Goal: Task Accomplishment & Management: Manage account settings

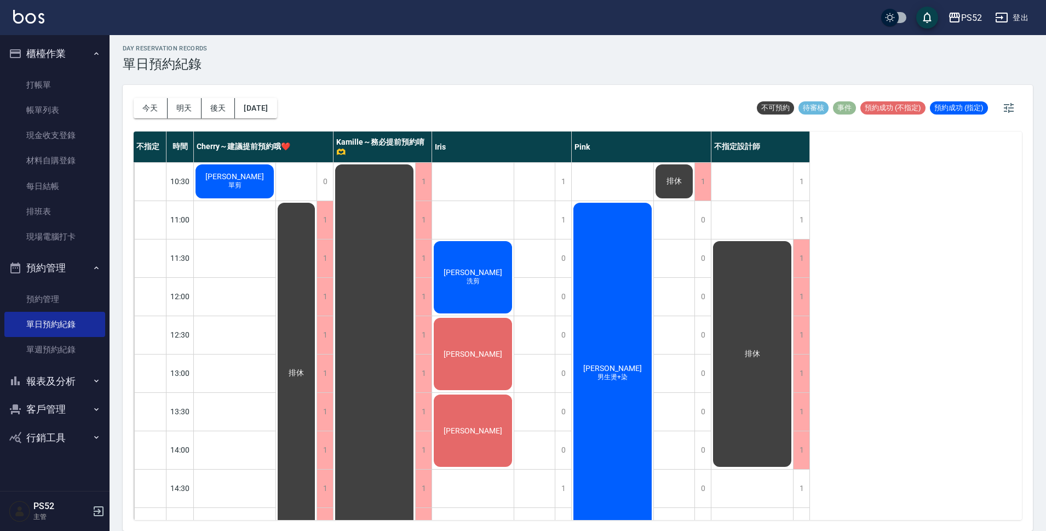
scroll to position [274, 0]
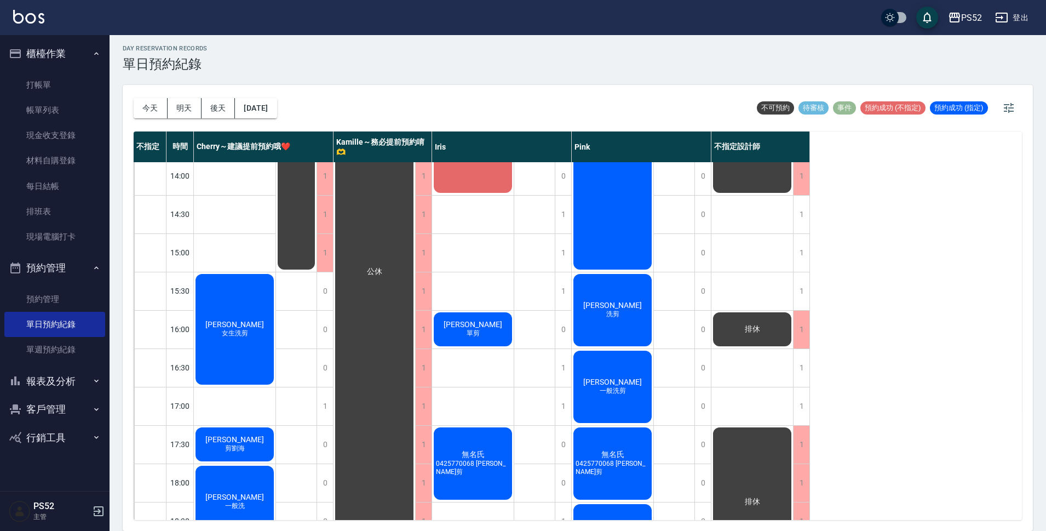
drag, startPoint x: 0, startPoint y: 0, endPoint x: 897, endPoint y: 319, distance: 952.1
click at [897, 319] on div "不指定 時間 Cherry～建議提前預約哦❤️ [PERSON_NAME]～務必提前預約唷🫶 [PERSON_NAME] 不指定設計師 10:30 11:00…" at bounding box center [578, 325] width 888 height 388
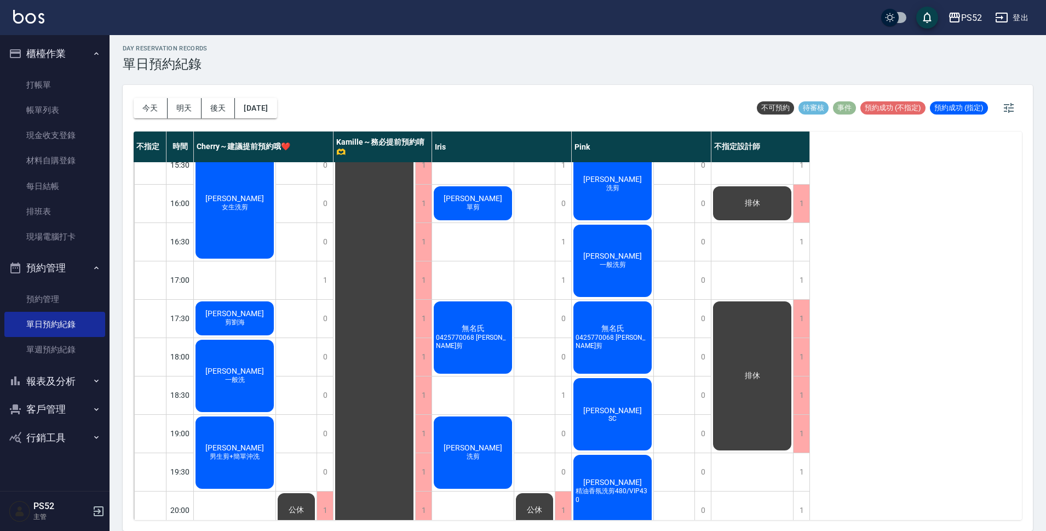
scroll to position [419, 0]
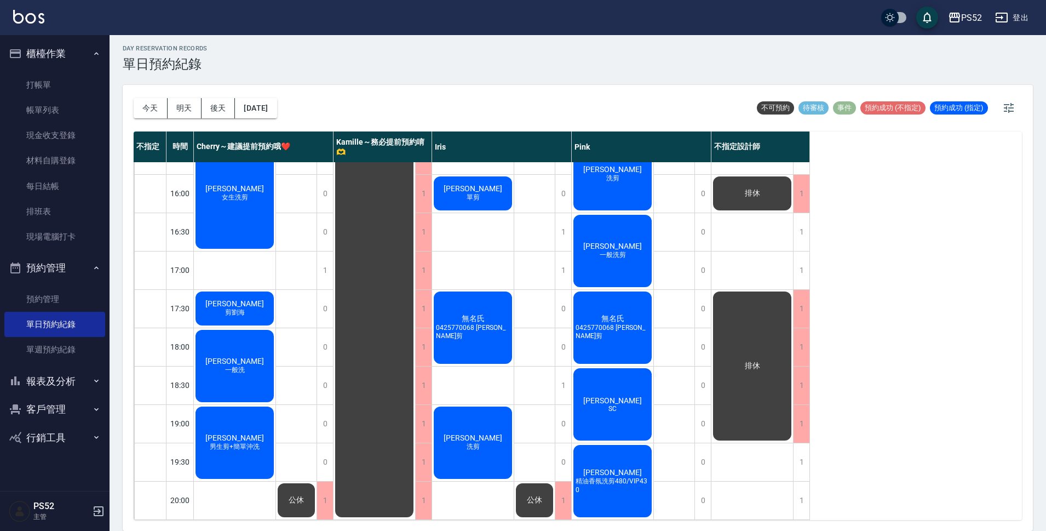
click at [76, 405] on button "客戶管理" at bounding box center [54, 409] width 101 height 28
click at [39, 441] on link "客戶列表" at bounding box center [54, 440] width 101 height 25
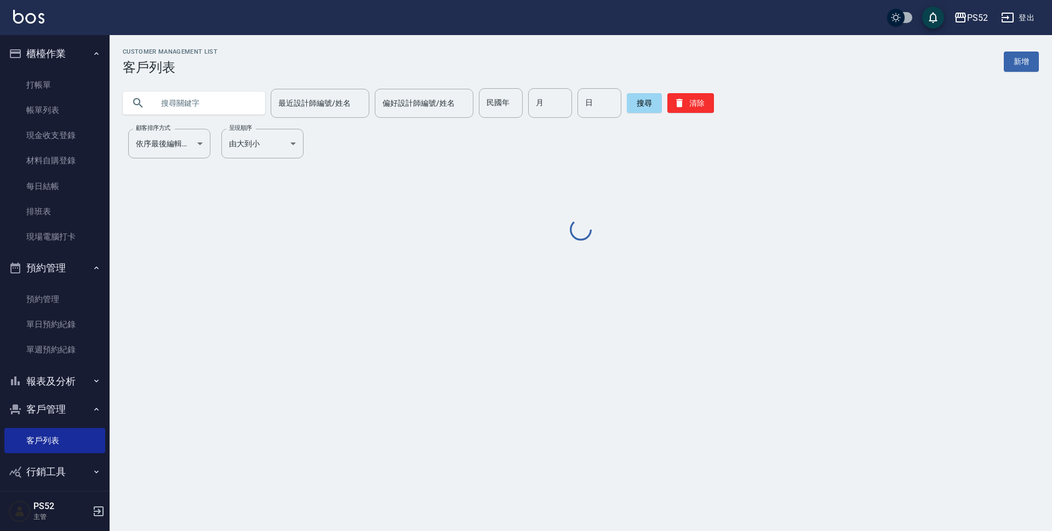
click at [193, 104] on input "text" at bounding box center [204, 103] width 103 height 30
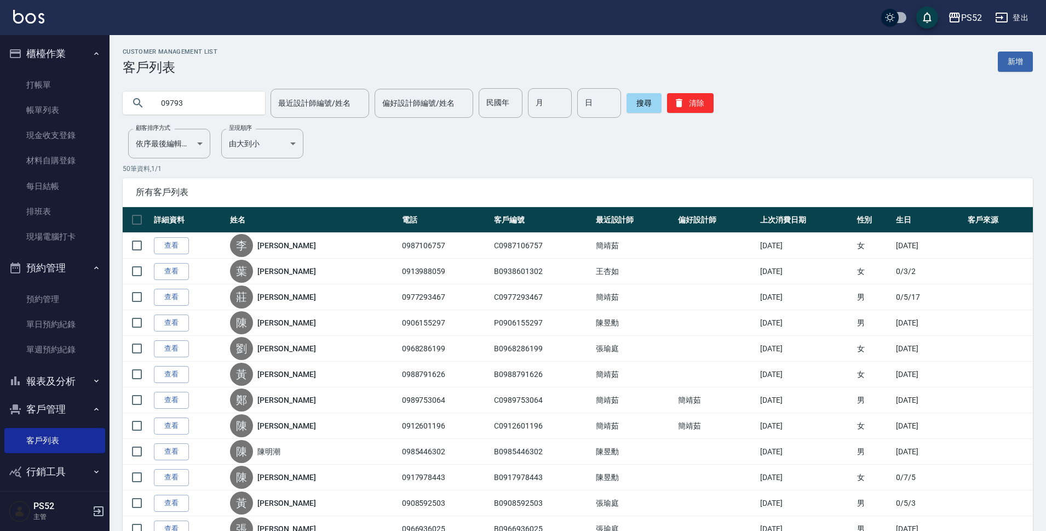
type input "09793"
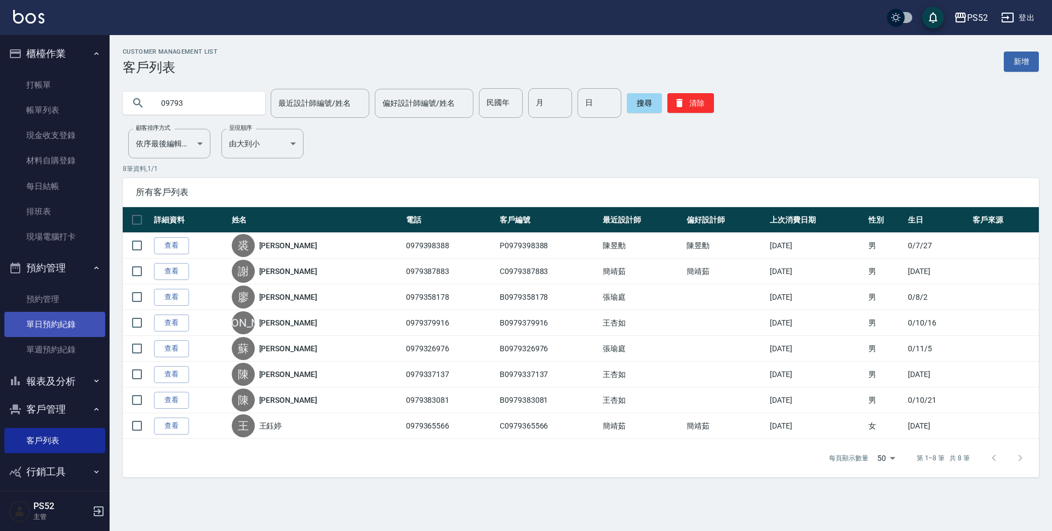
click at [63, 329] on link "單日預約紀錄" at bounding box center [54, 324] width 101 height 25
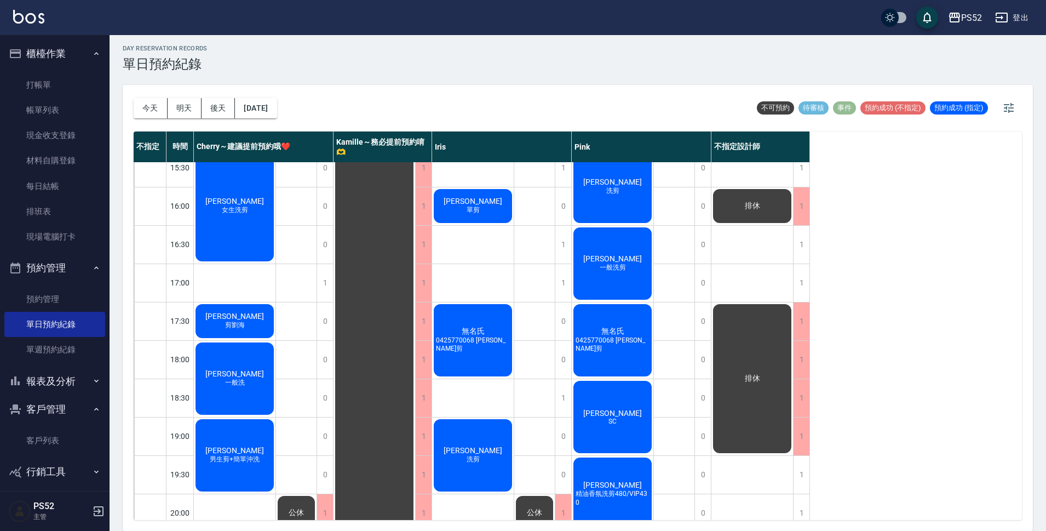
scroll to position [419, 0]
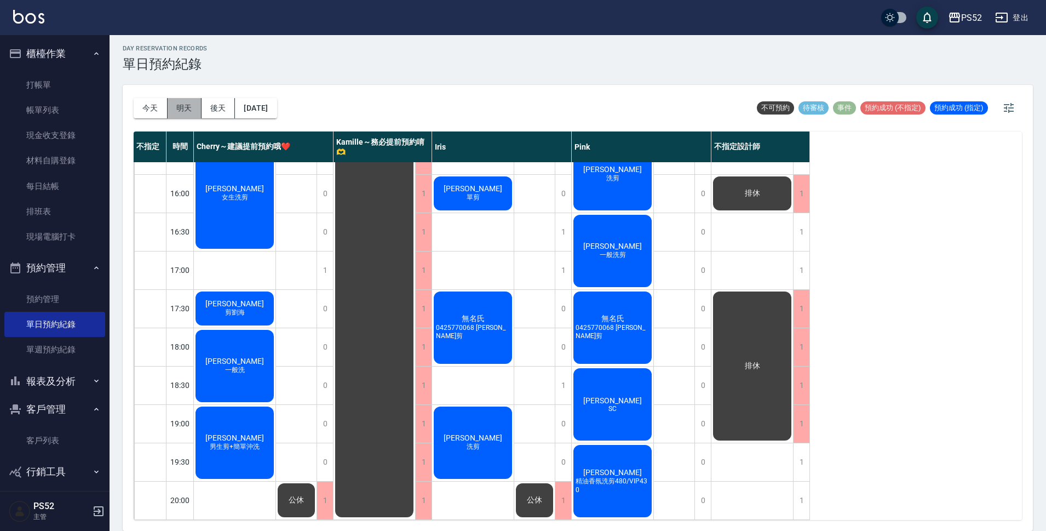
click at [192, 107] on button "明天" at bounding box center [185, 108] width 34 height 20
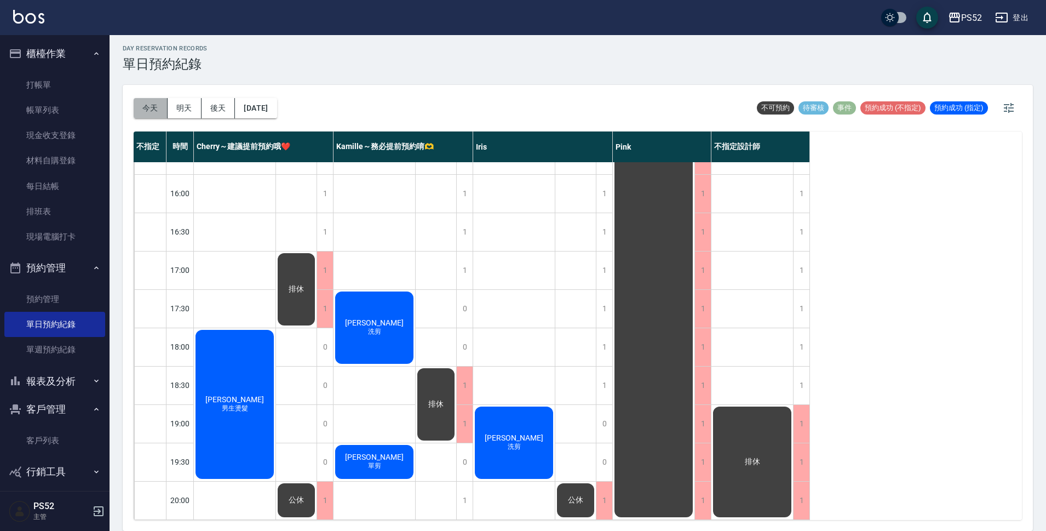
click at [152, 102] on button "今天" at bounding box center [151, 108] width 34 height 20
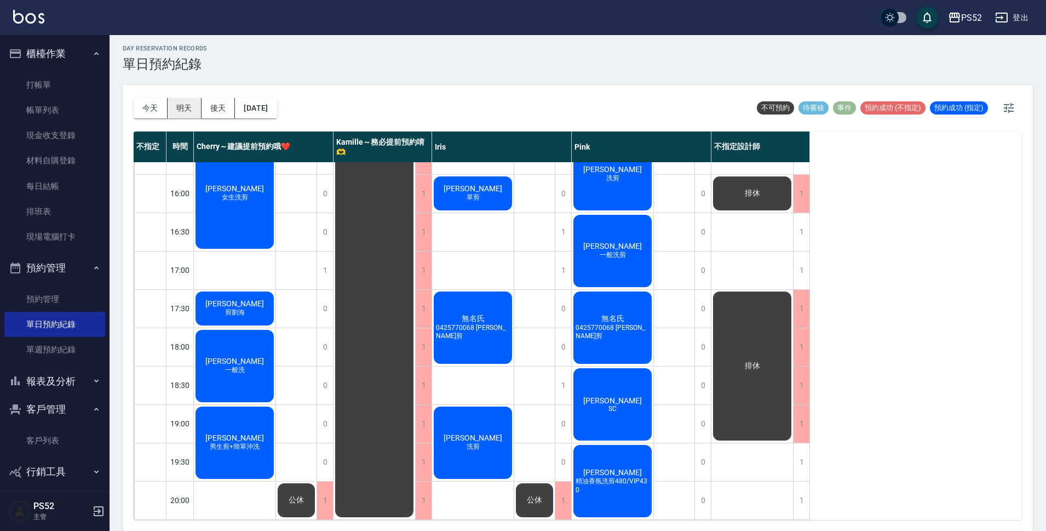
click at [176, 109] on button "明天" at bounding box center [185, 108] width 34 height 20
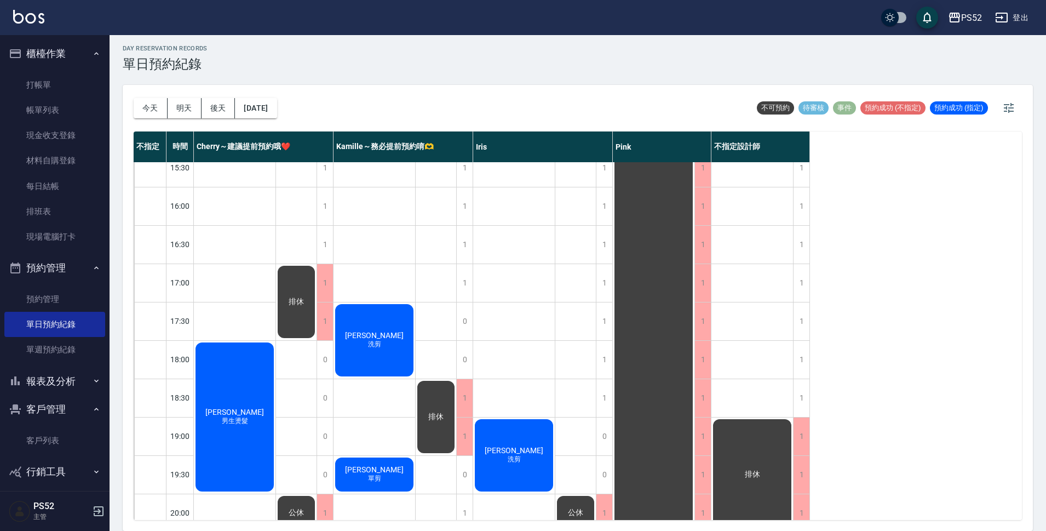
scroll to position [419, 0]
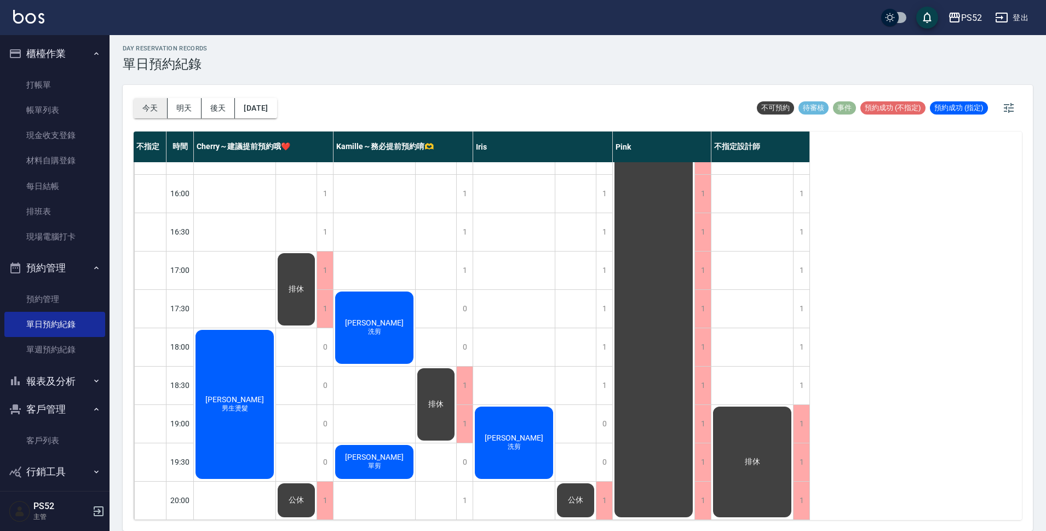
click at [158, 110] on button "今天" at bounding box center [151, 108] width 34 height 20
